Goal: Task Accomplishment & Management: Manage account settings

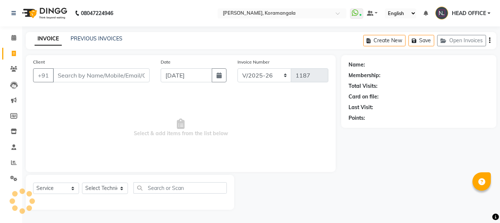
select select "3769"
select select "service"
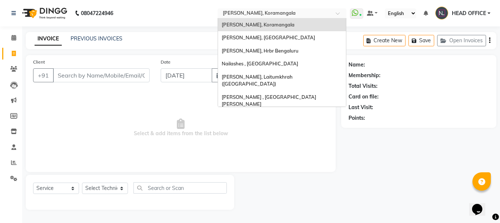
click at [277, 14] on input "text" at bounding box center [275, 13] width 107 height 7
type input "so"
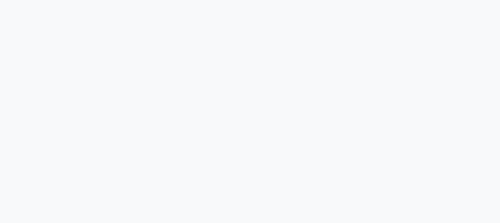
select select "service"
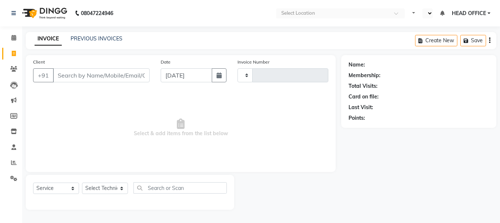
select select "en"
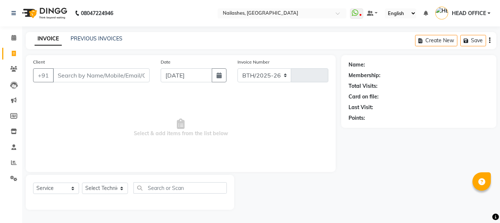
select select "3926"
type input "2298"
click at [90, 37] on link "PREVIOUS INVOICES" at bounding box center [97, 38] width 52 height 7
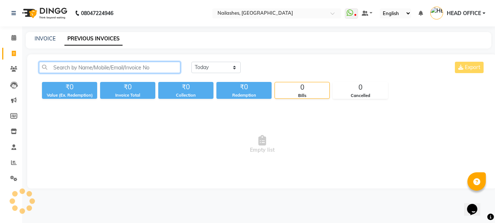
click at [149, 68] on input "text" at bounding box center [109, 67] width 141 height 11
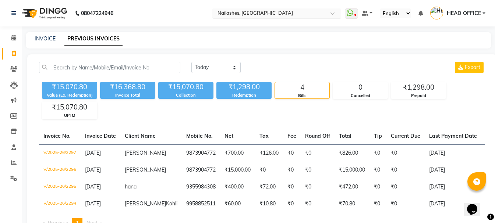
click at [272, 13] on input "text" at bounding box center [269, 13] width 107 height 7
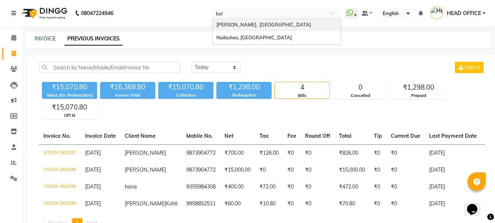
type input "bell"
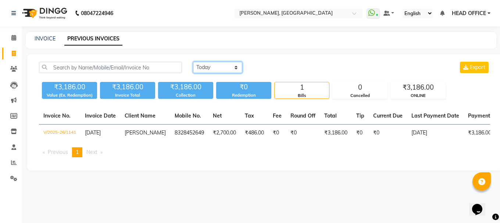
click at [232, 66] on select "Today Yesterday Custom Range" at bounding box center [217, 67] width 49 height 11
select select "range"
click at [193, 62] on select "Today Yesterday Custom Range" at bounding box center [217, 67] width 49 height 11
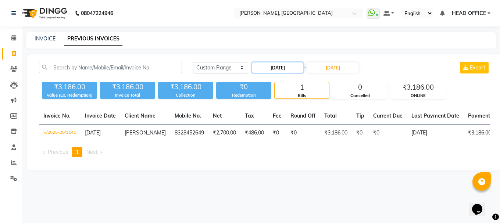
click at [273, 70] on input "[DATE]" at bounding box center [278, 68] width 52 height 10
select select "9"
select select "2025"
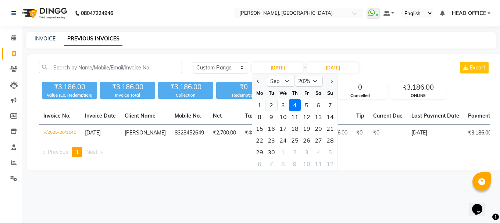
click at [272, 109] on div "2" at bounding box center [272, 105] width 12 height 12
type input "02-09-2025"
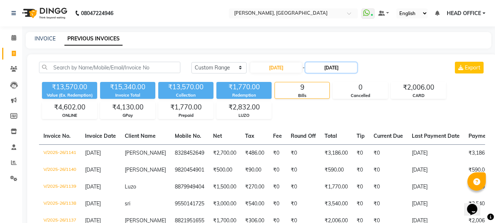
click at [331, 67] on input "[DATE]" at bounding box center [331, 68] width 52 height 10
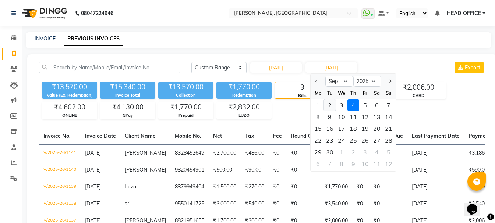
click at [329, 107] on div "2" at bounding box center [330, 105] width 12 height 12
type input "02-09-2025"
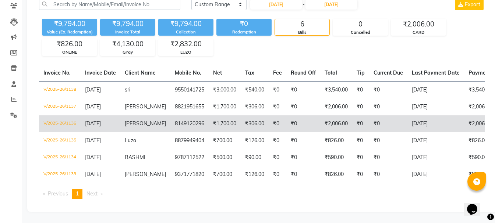
click at [153, 123] on td "Shrabana" at bounding box center [145, 124] width 50 height 17
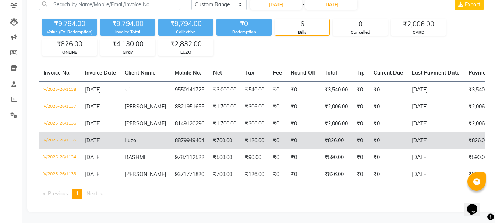
click at [170, 140] on td "8879949404" at bounding box center [189, 140] width 38 height 17
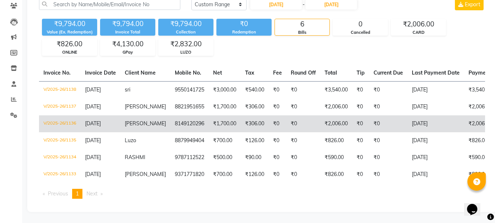
click at [170, 120] on td "8149120296" at bounding box center [189, 124] width 38 height 17
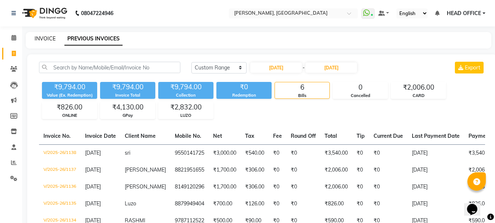
click at [52, 39] on link "INVOICE" at bounding box center [45, 38] width 21 height 7
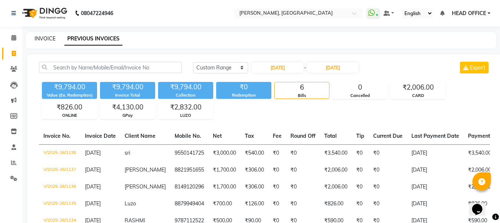
select select "service"
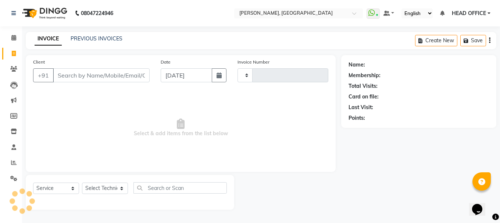
type input "1142"
select select "7674"
click at [214, 75] on button "button" at bounding box center [219, 75] width 15 height 14
select select "9"
select select "2025"
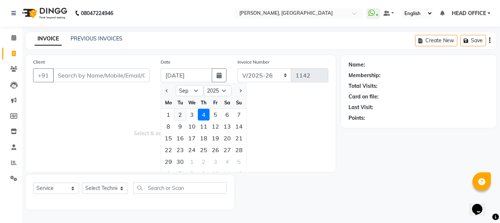
click at [181, 119] on div "2" at bounding box center [180, 115] width 12 height 12
type input "[DATE]"
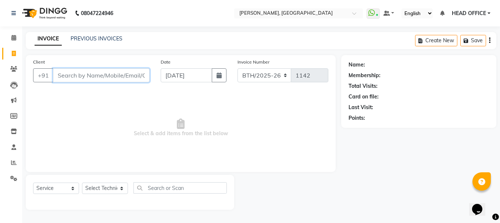
click at [123, 74] on input "Client" at bounding box center [101, 75] width 97 height 14
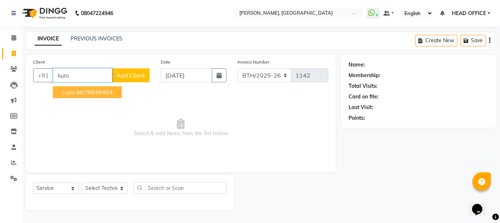
click at [107, 92] on ngb-highlight "8879949404" at bounding box center [94, 92] width 37 height 7
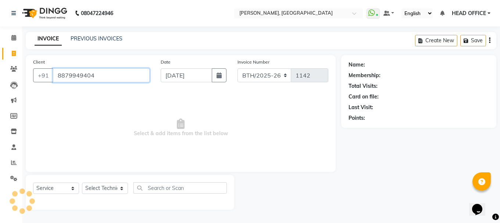
type input "8879949404"
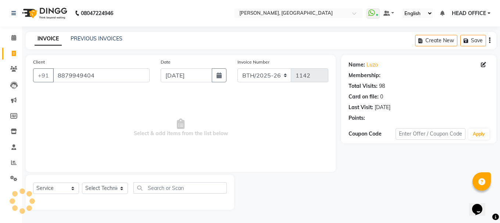
select select "1: Object"
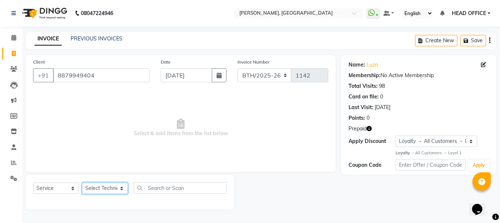
click at [116, 191] on select "Select Technician ANUP GAURAV GK Manager Owner Prashant PRIYANKA RAKHI SANJANA" at bounding box center [105, 188] width 46 height 11
click at [82, 183] on select "Select Technician ANUP GAURAV GK Manager Owner Prashant PRIYANKA RAKHI SANJANA" at bounding box center [105, 188] width 46 height 11
click at [114, 192] on select "Select Technician ANUP GAURAV GK Manager Owner Prashant PRIYANKA RAKHI SANJANA" at bounding box center [105, 188] width 46 height 11
click at [82, 183] on select "Select Technician ANUP GAURAV GK Manager Owner Prashant PRIYANKA RAKHI SANJANA" at bounding box center [105, 188] width 46 height 11
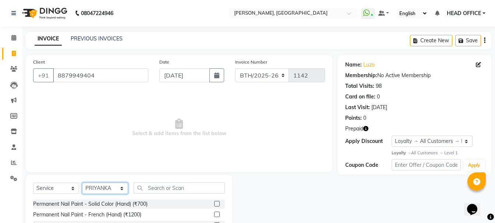
click at [119, 191] on select "Select Technician ANUP GAURAV GK Manager Owner Prashant PRIYANKA RAKHI SANJANA" at bounding box center [105, 188] width 46 height 11
select select "86057"
click at [82, 183] on select "Select Technician ANUP GAURAV GK Manager Owner Prashant PRIYANKA RAKHI SANJANA" at bounding box center [105, 188] width 46 height 11
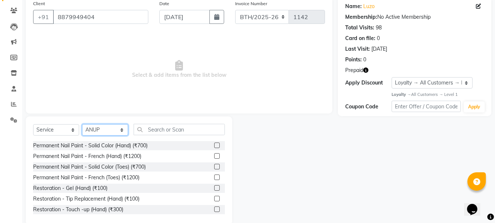
scroll to position [71, 0]
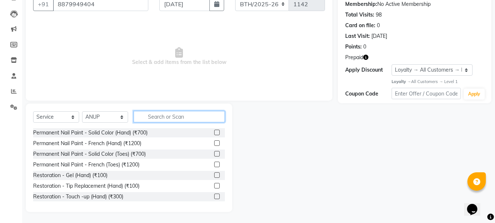
click at [184, 118] on input "text" at bounding box center [179, 116] width 91 height 11
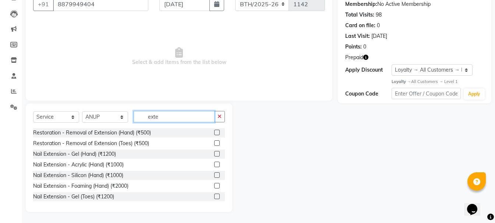
type input "exte"
click at [214, 163] on label at bounding box center [217, 165] width 6 height 6
click at [214, 163] on input "checkbox" at bounding box center [216, 165] width 5 height 5
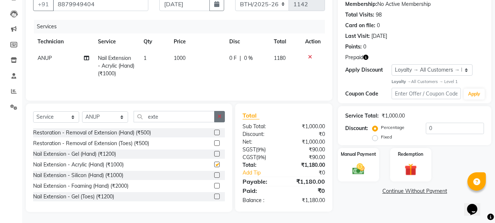
checkbox input "false"
click at [218, 119] on button "button" at bounding box center [219, 116] width 11 height 11
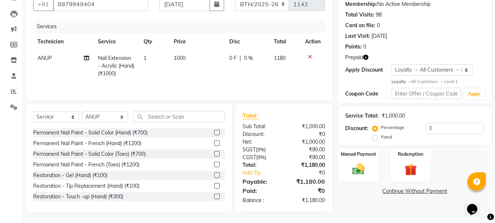
click at [214, 136] on div at bounding box center [216, 134] width 5 height 8
click at [214, 131] on label at bounding box center [217, 133] width 6 height 6
click at [214, 131] on input "checkbox" at bounding box center [216, 133] width 5 height 5
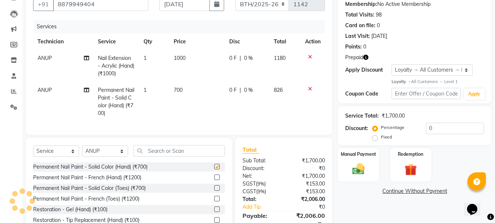
checkbox input "false"
click at [404, 171] on img at bounding box center [410, 170] width 21 height 16
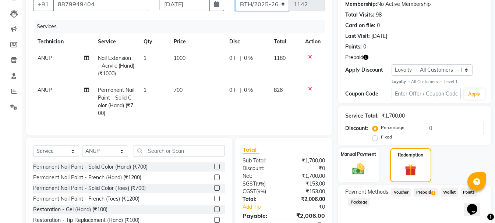
click at [280, 7] on select "BTH/2025-26 RED/2025-26 V/2025 V/2025-26" at bounding box center [262, 4] width 54 height 14
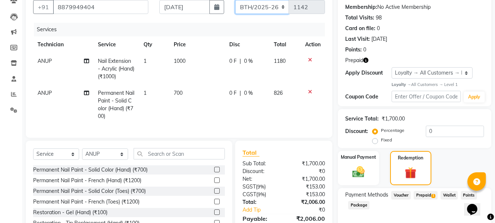
select select "7674"
click at [235, 0] on select "BTH/2025-26 RED/2025-26 V/2025 V/2025-26" at bounding box center [262, 7] width 54 height 14
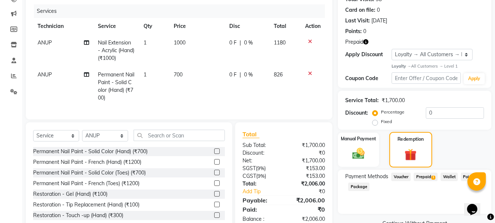
scroll to position [105, 0]
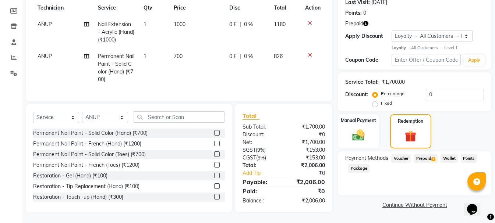
click at [420, 160] on span "Prepaid 1" at bounding box center [426, 159] width 24 height 8
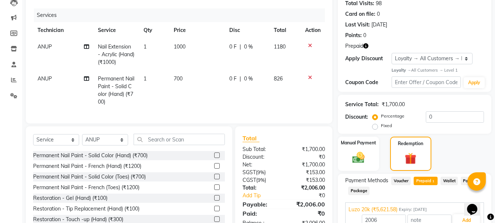
scroll to position [120, 0]
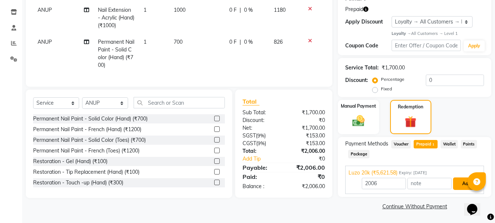
click at [461, 187] on button "Add" at bounding box center [466, 184] width 27 height 13
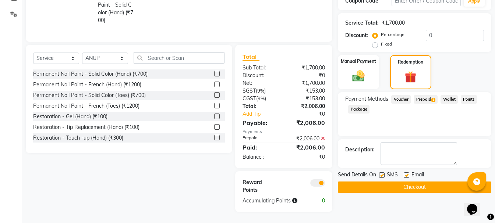
scroll to position [170, 0]
click at [406, 183] on button "Checkout" at bounding box center [414, 187] width 153 height 11
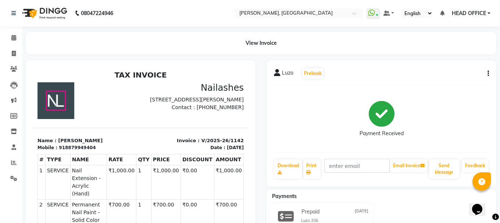
select select "7674"
select select "service"
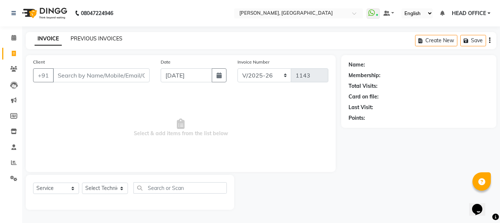
click at [113, 39] on link "PREVIOUS INVOICES" at bounding box center [97, 38] width 52 height 7
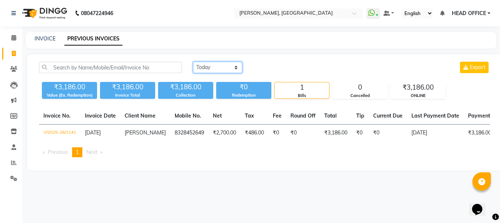
click at [213, 69] on select "Today Yesterday Custom Range" at bounding box center [217, 67] width 49 height 11
select select "range"
click at [193, 62] on select "Today Yesterday Custom Range" at bounding box center [217, 67] width 49 height 11
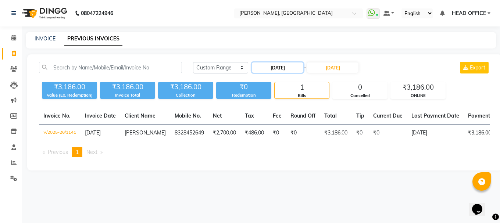
click at [287, 68] on input "[DATE]" at bounding box center [278, 68] width 52 height 10
select select "9"
select select "2025"
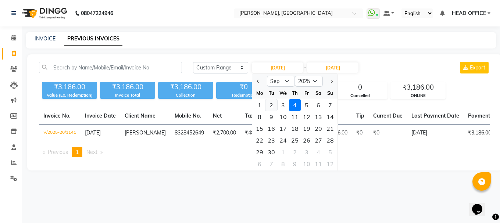
click at [273, 106] on div "2" at bounding box center [272, 105] width 12 height 12
type input "[DATE]"
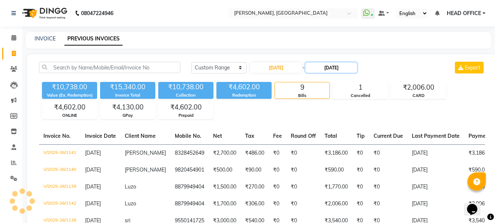
click at [340, 68] on input "[DATE]" at bounding box center [331, 68] width 52 height 10
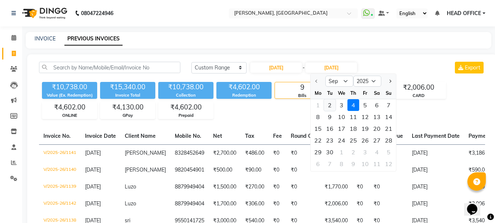
click at [331, 106] on div "2" at bounding box center [330, 105] width 12 height 12
type input "[DATE]"
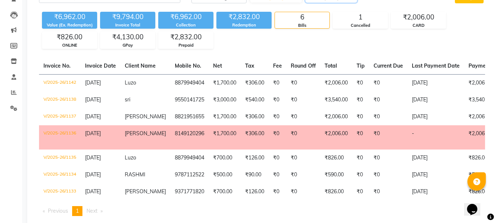
scroll to position [74, 0]
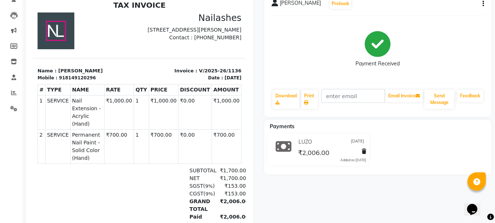
scroll to position [27, 0]
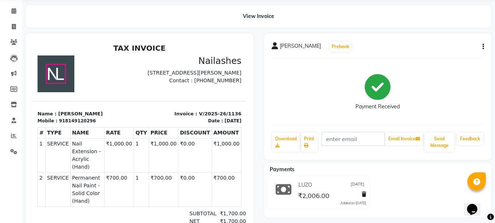
click at [485, 49] on div "Shrabana Prebook Payment Received Download Print Email Invoice Send Message Fee…" at bounding box center [377, 96] width 227 height 127
click at [484, 47] on icon "button" at bounding box center [482, 47] width 1 height 0
click at [439, 54] on div "Edit Invoice" at bounding box center [446, 56] width 50 height 9
select select "service"
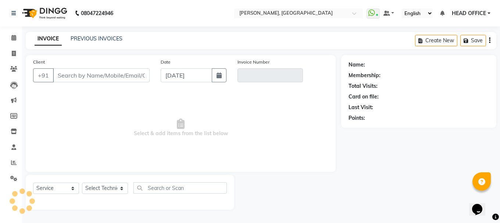
type input "8149120296"
type input "V/2025-26/1136"
select select "1: Object"
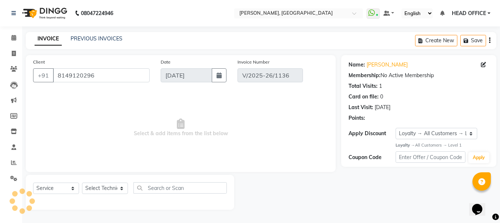
type input "02-09-2025"
select select "select"
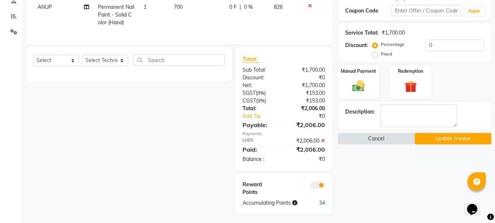
scroll to position [147, 0]
click at [348, 85] on img at bounding box center [358, 86] width 21 height 15
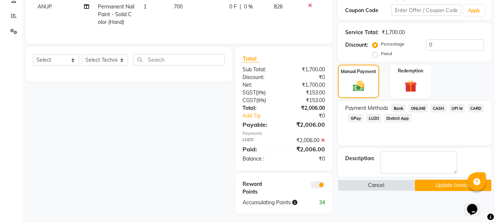
click at [375, 119] on span "LUZO" at bounding box center [373, 118] width 15 height 8
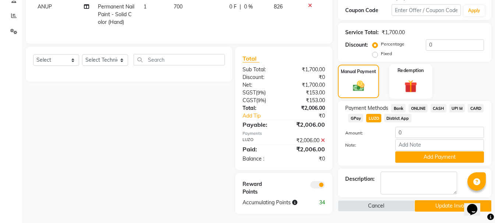
click at [418, 78] on div "Redemption" at bounding box center [410, 81] width 43 height 35
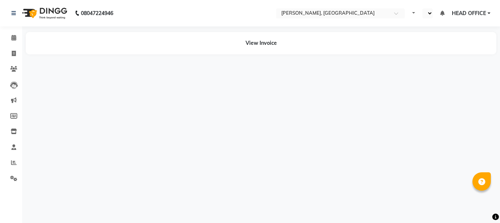
select select "en"
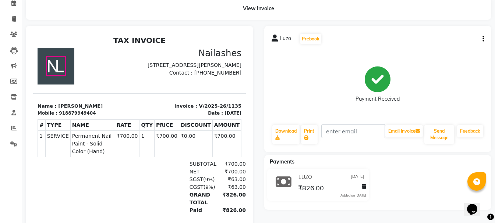
scroll to position [37, 0]
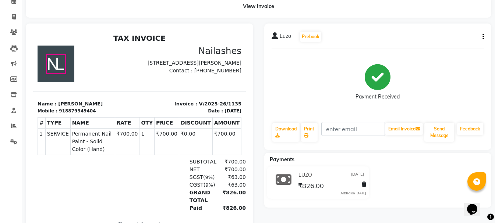
click at [484, 37] on div "Luzo Prebook Payment Received Download Print Email Invoice Send Message Feedback" at bounding box center [377, 87] width 227 height 127
click at [484, 37] on icon "button" at bounding box center [482, 37] width 1 height 0
click at [434, 49] on div "Edit Invoice" at bounding box center [446, 46] width 50 height 9
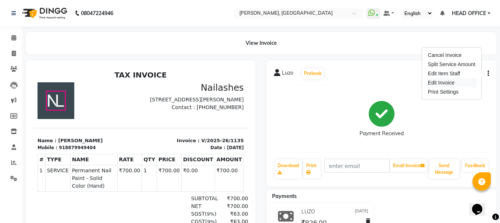
select select "service"
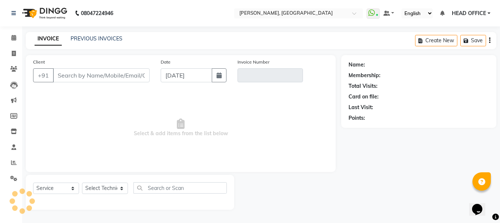
type input "8879949404"
type input "V/2025-26/1135"
select select "1: Object"
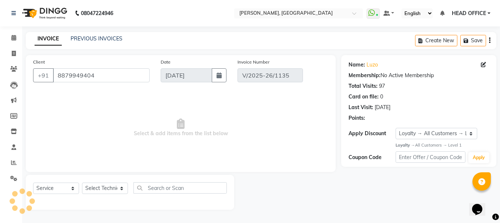
type input "[DATE]"
select select "select"
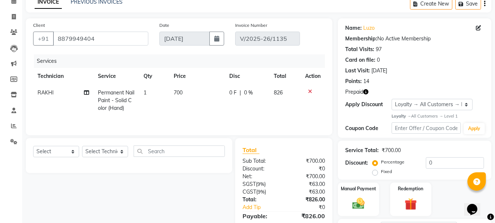
scroll to position [110, 0]
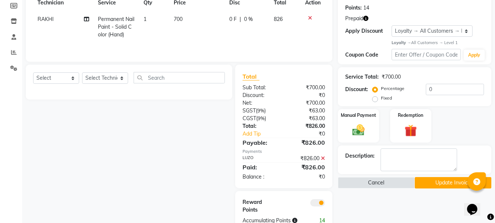
click at [324, 157] on icon at bounding box center [323, 158] width 4 height 5
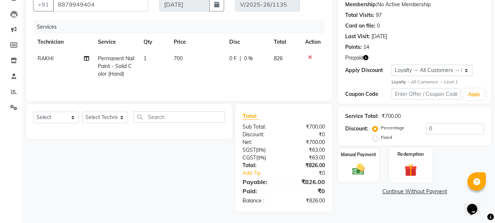
click at [407, 159] on div "Redemption" at bounding box center [410, 165] width 43 height 35
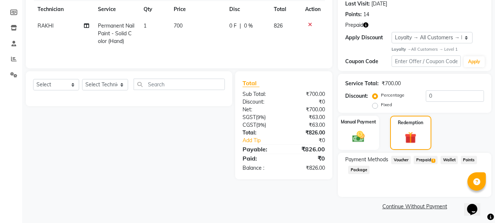
click at [422, 159] on span "Prepaid 1" at bounding box center [426, 160] width 24 height 8
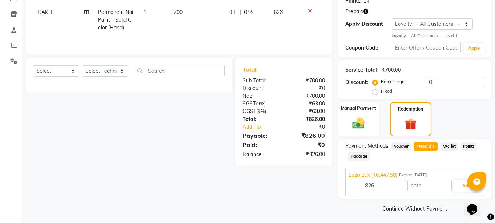
scroll to position [120, 0]
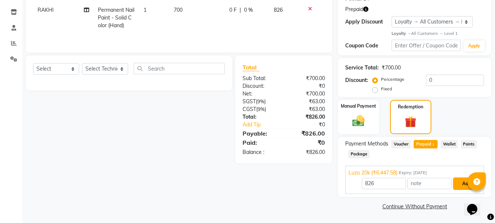
click at [461, 183] on button "Add" at bounding box center [466, 184] width 27 height 13
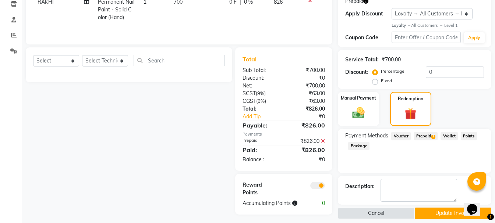
scroll to position [135, 0]
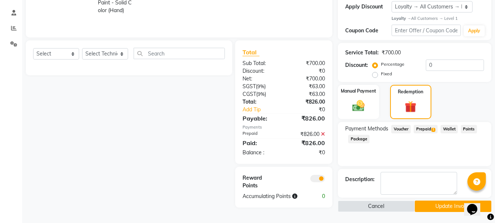
click at [447, 207] on button "Update Invoice" at bounding box center [453, 206] width 77 height 11
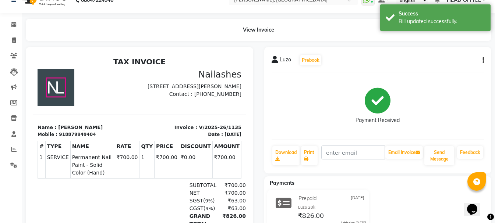
scroll to position [37, 0]
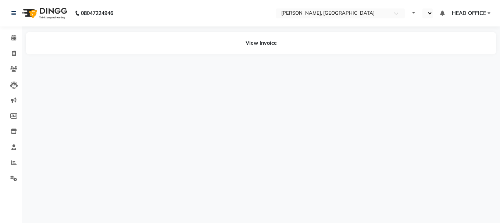
select select "en"
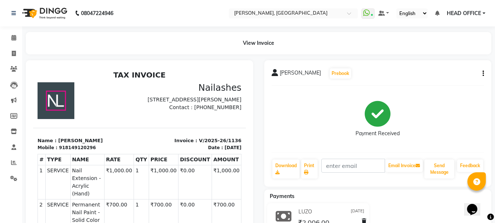
click at [483, 74] on icon "button" at bounding box center [482, 74] width 1 height 0
click at [437, 81] on div "Edit Invoice" at bounding box center [446, 82] width 50 height 9
select select "service"
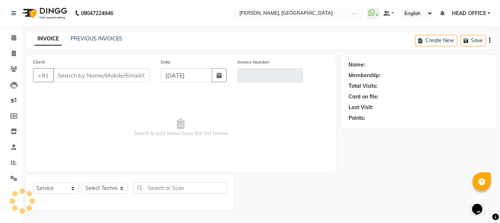
type input "8149120296"
type input "V/2025-26/1136"
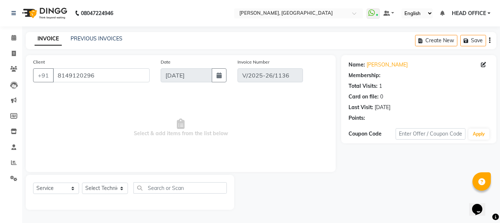
type input "[DATE]"
select select "select"
select select "1: Object"
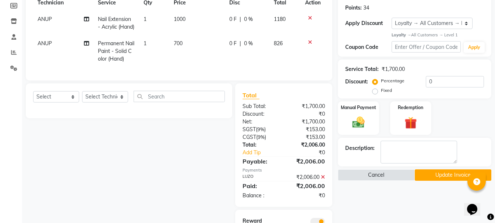
scroll to position [110, 0]
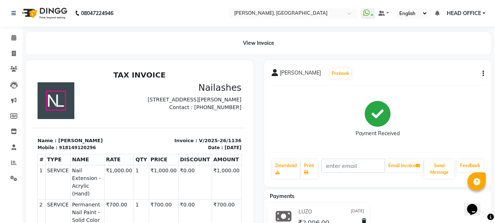
click at [482, 71] on button "button" at bounding box center [481, 74] width 4 height 8
click at [440, 54] on div "Cancel Invoice" at bounding box center [446, 55] width 50 height 9
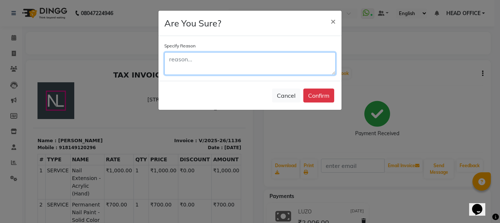
click at [220, 66] on textarea at bounding box center [249, 63] width 171 height 23
type textarea "Wrong payment mode"
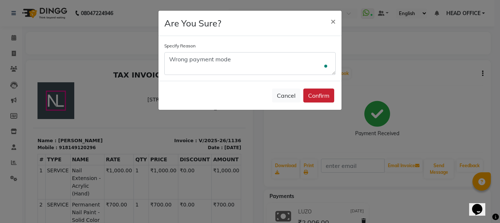
click at [307, 94] on button "Confirm" at bounding box center [319, 96] width 31 height 14
